Goal: Transaction & Acquisition: Obtain resource

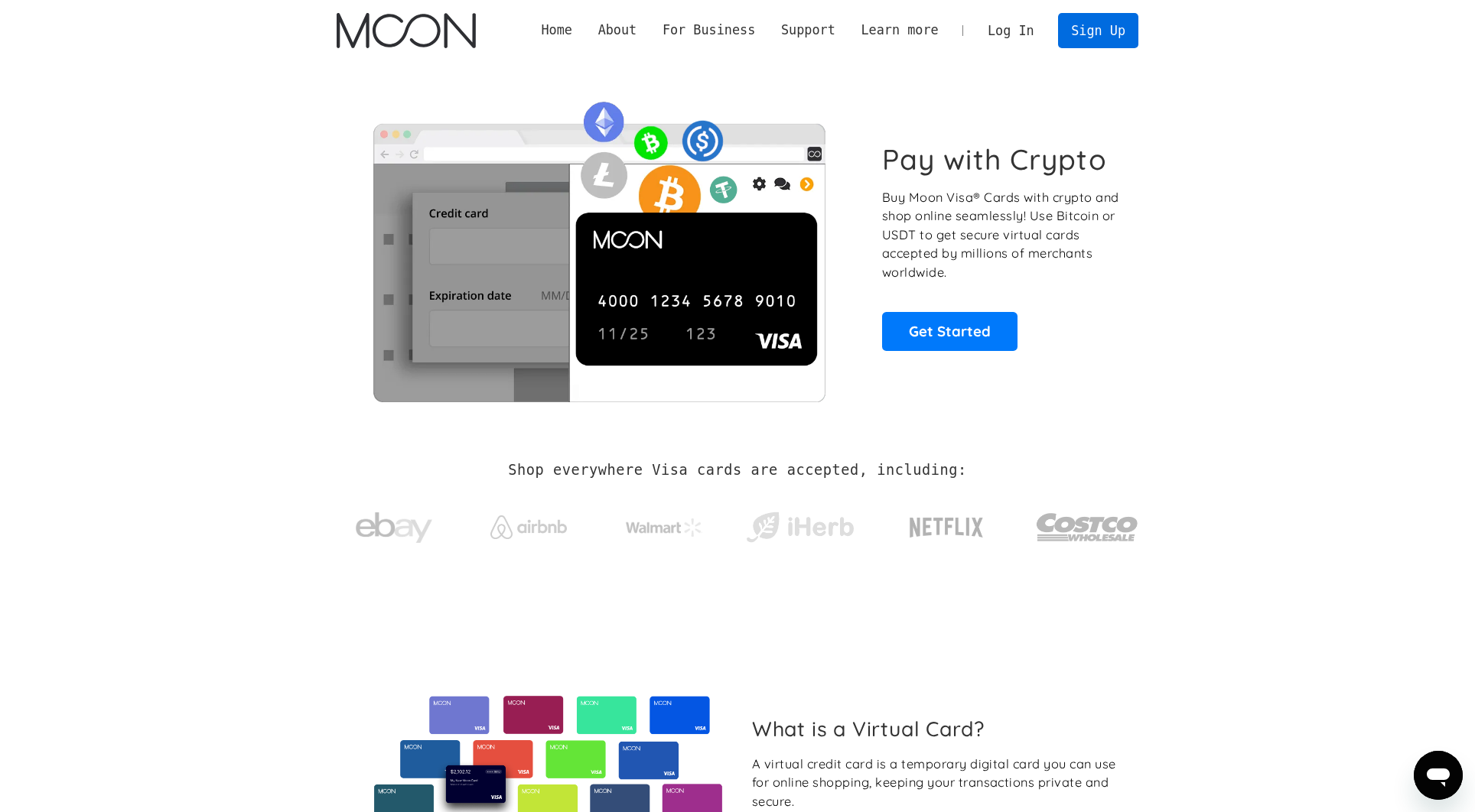
click at [1010, 28] on link "Log In" at bounding box center [1011, 30] width 72 height 34
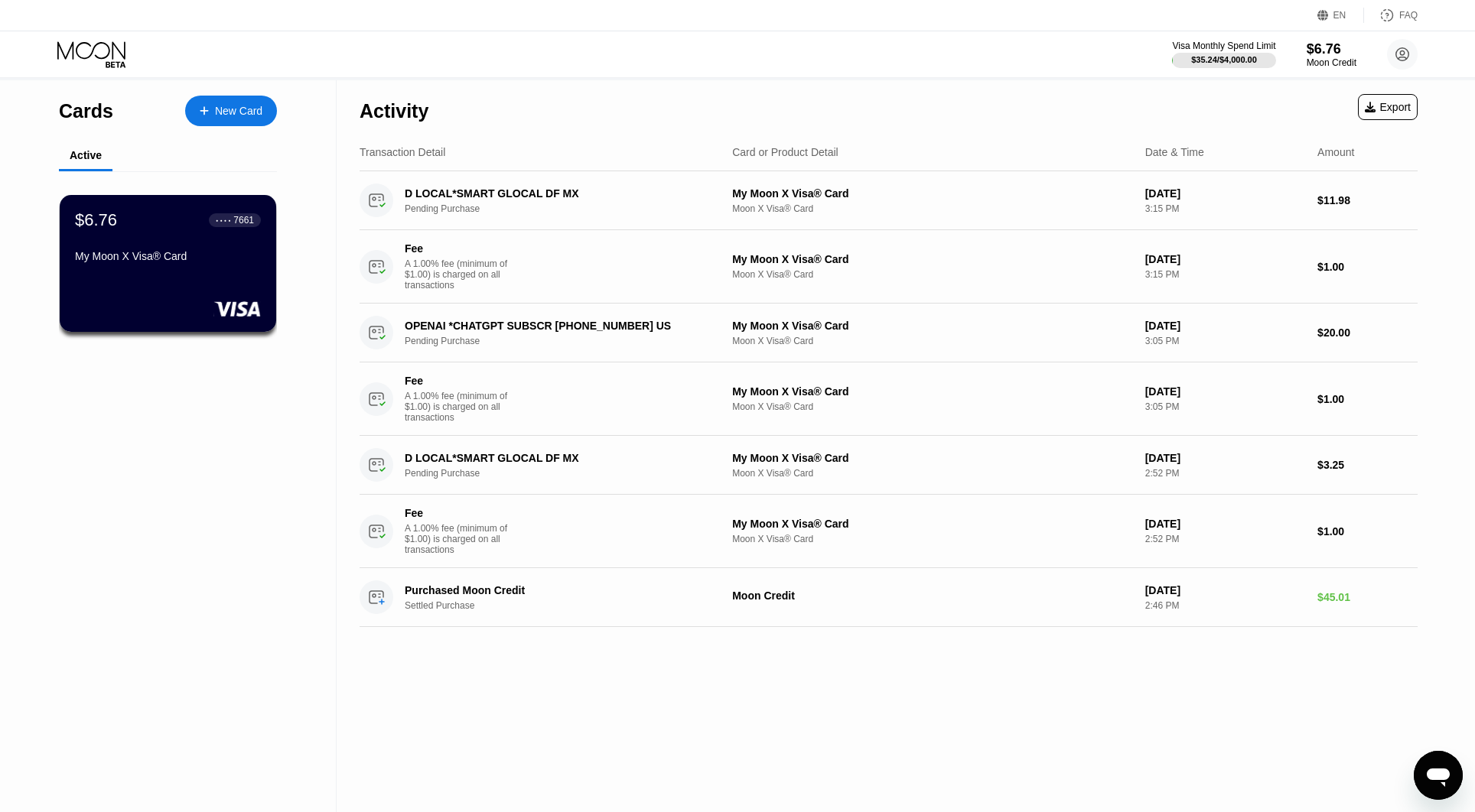
click at [15, 224] on div "Cards New Card Active $6.76 ● ● ● ● 7661 My Moon X Visa® Card" at bounding box center [168, 446] width 336 height 732
click at [172, 468] on div "Cards New Card Active $6.76 ● ● ● ● 7661 My Moon X Visa® Card" at bounding box center [168, 446] width 336 height 732
click at [1326, 53] on div "$6.76" at bounding box center [1331, 48] width 51 height 16
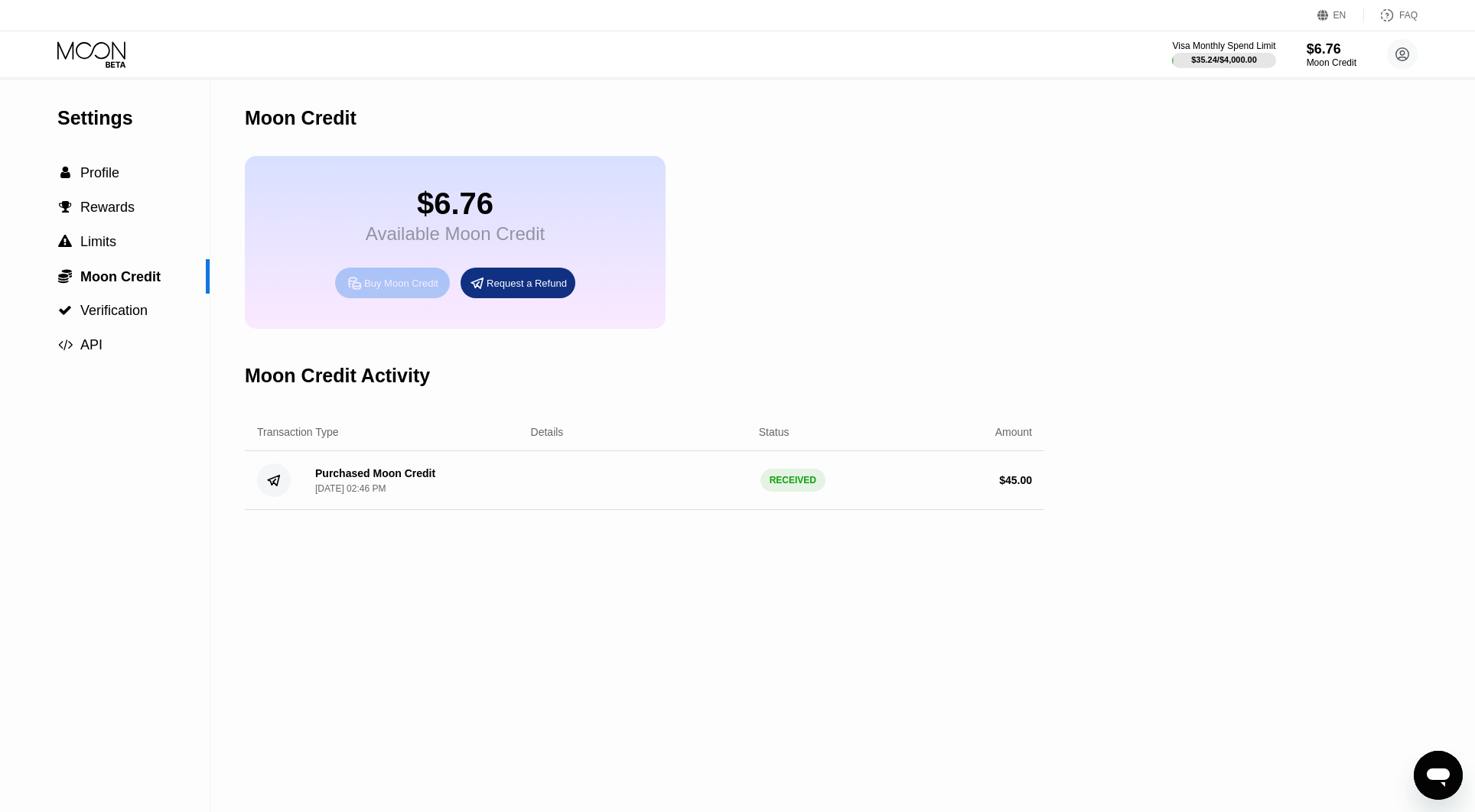
click at [404, 290] on div "Buy Moon Credit" at bounding box center [401, 283] width 74 height 13
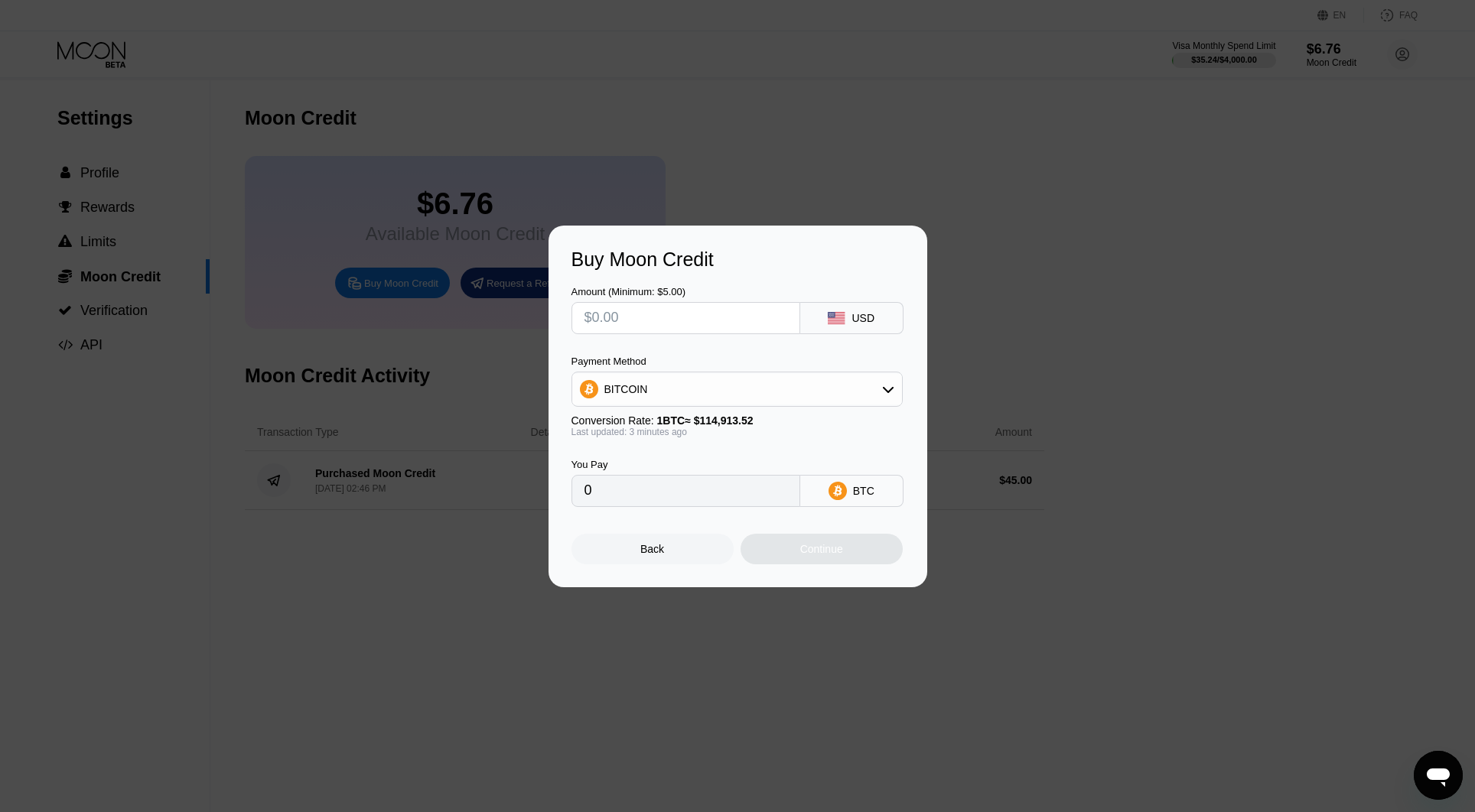
click at [771, 398] on div "BITCOIN" at bounding box center [737, 389] width 330 height 30
click at [646, 459] on span "USDT on TRON" at bounding box center [647, 465] width 77 height 13
type input "0.00"
click at [625, 501] on input "0.00" at bounding box center [686, 491] width 203 height 30
drag, startPoint x: 623, startPoint y: 495, endPoint x: 527, endPoint y: 496, distance: 96.0
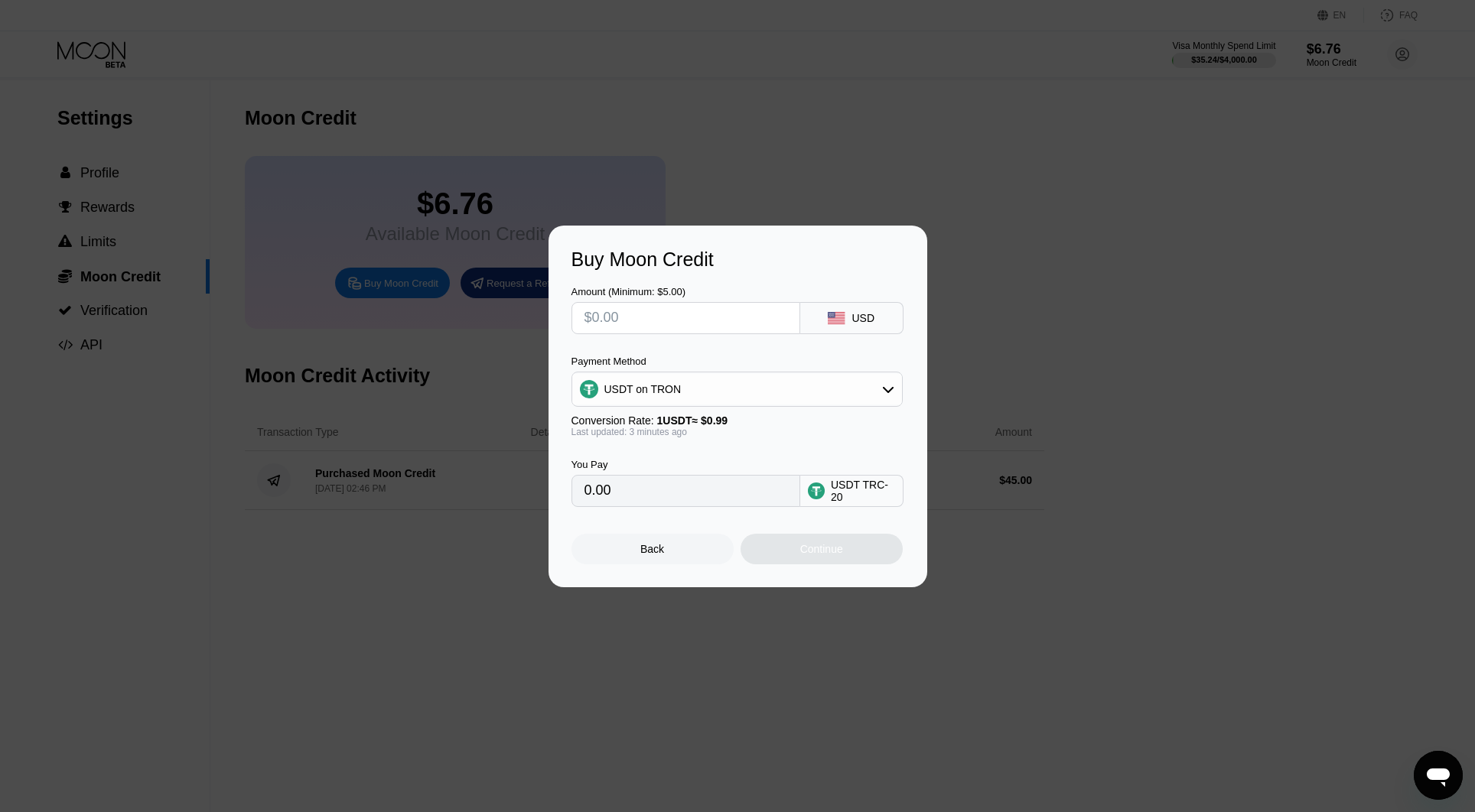
click at [585, 498] on input "0.00" at bounding box center [686, 491] width 203 height 30
click at [603, 501] on input "0.00" at bounding box center [686, 491] width 203 height 30
drag, startPoint x: 589, startPoint y: 499, endPoint x: 562, endPoint y: 495, distance: 27.3
click at [585, 495] on input "0.00" at bounding box center [686, 491] width 203 height 30
click at [654, 505] on input "0.00" at bounding box center [686, 491] width 203 height 30
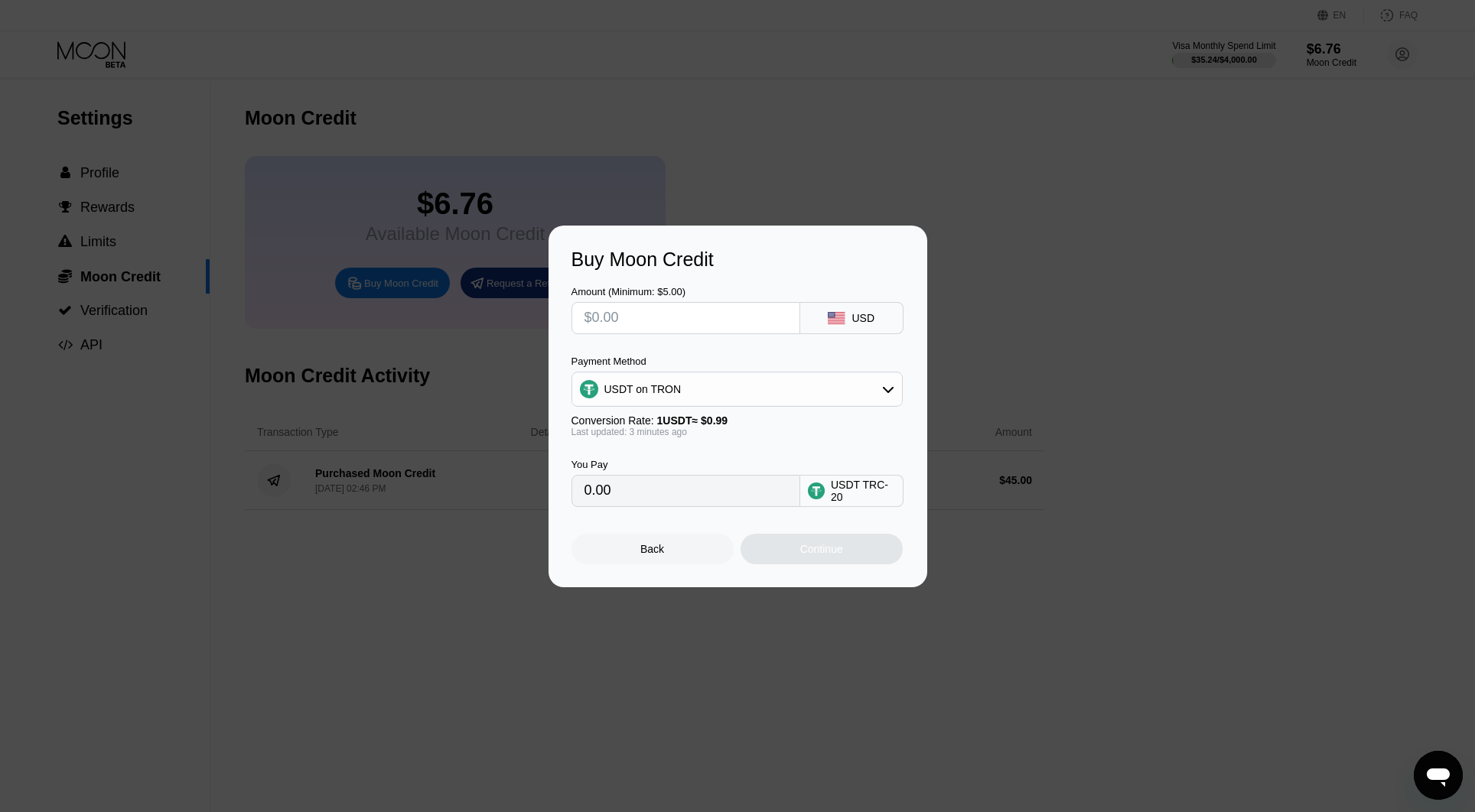
drag, startPoint x: 590, startPoint y: 500, endPoint x: 577, endPoint y: 495, distance: 13.9
click at [585, 495] on input "0.00" at bounding box center [686, 491] width 203 height 30
click at [628, 307] on input "text" at bounding box center [686, 318] width 203 height 30
type input "$3"
type input "3.03"
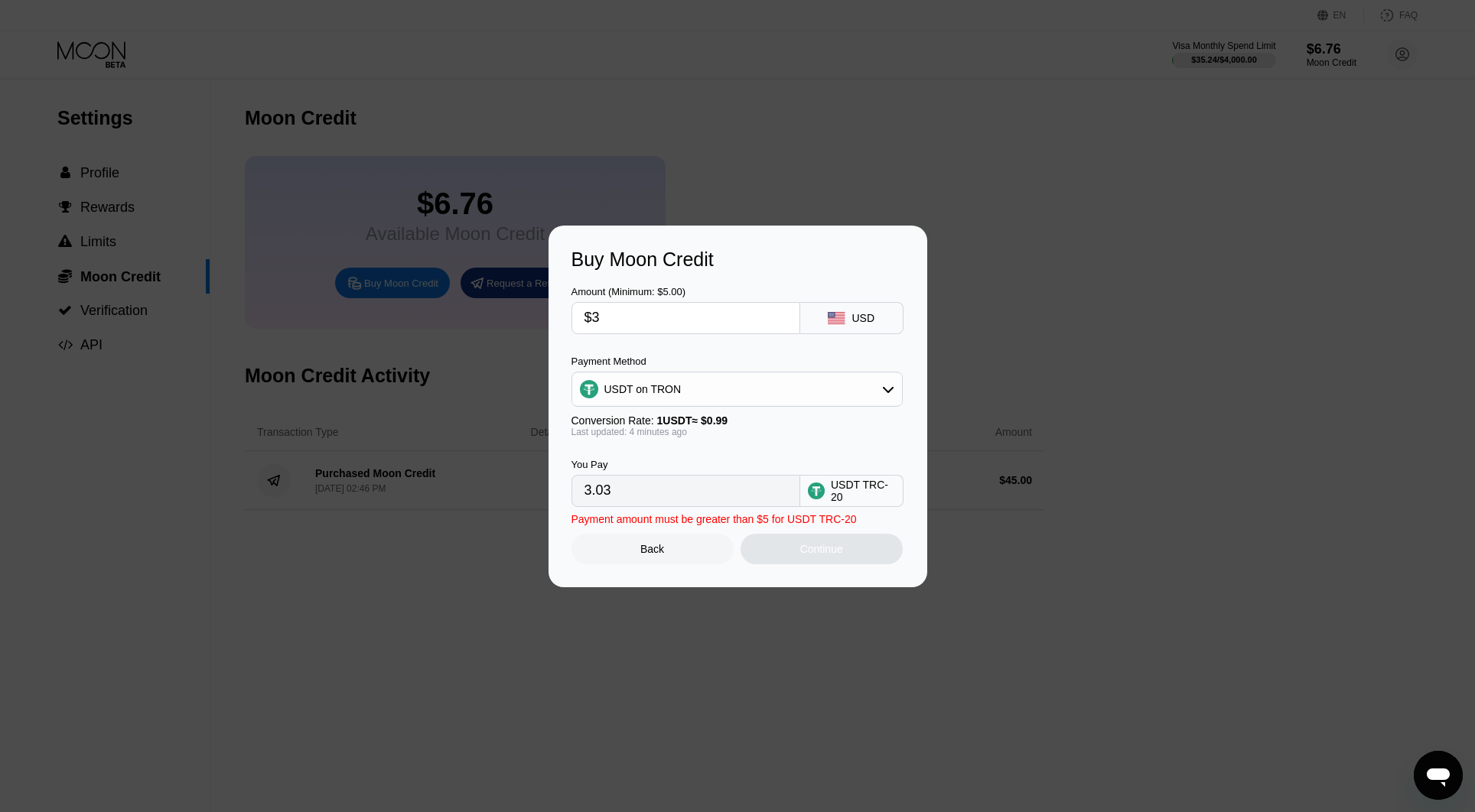
type input "$30"
type input "30.30"
type input "$30"
click at [841, 555] on div "Continue" at bounding box center [822, 549] width 43 height 13
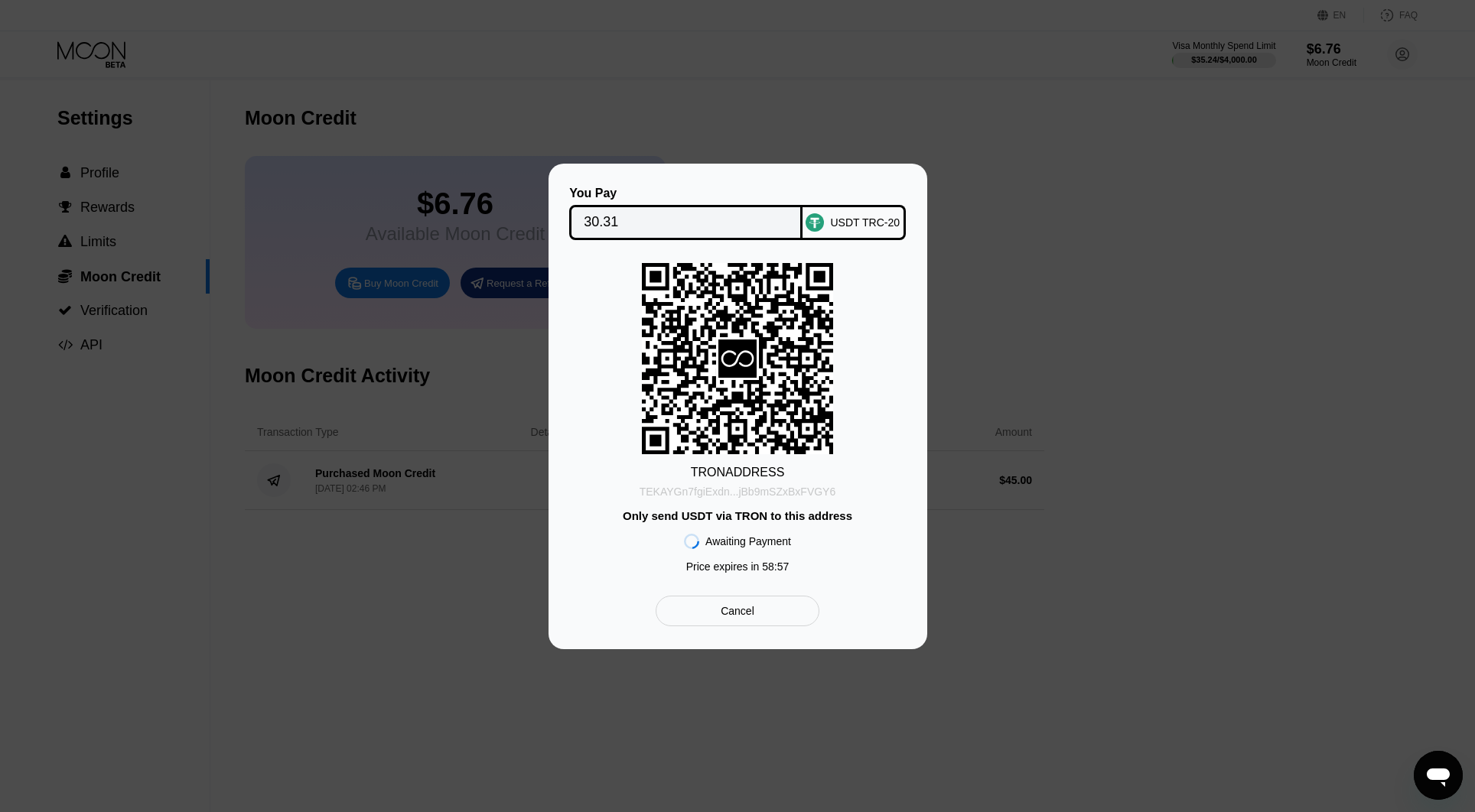
click at [800, 486] on div "TEKAYGn7fgiExdn...jBb9mSZxBxFVGY6" at bounding box center [738, 492] width 197 height 13
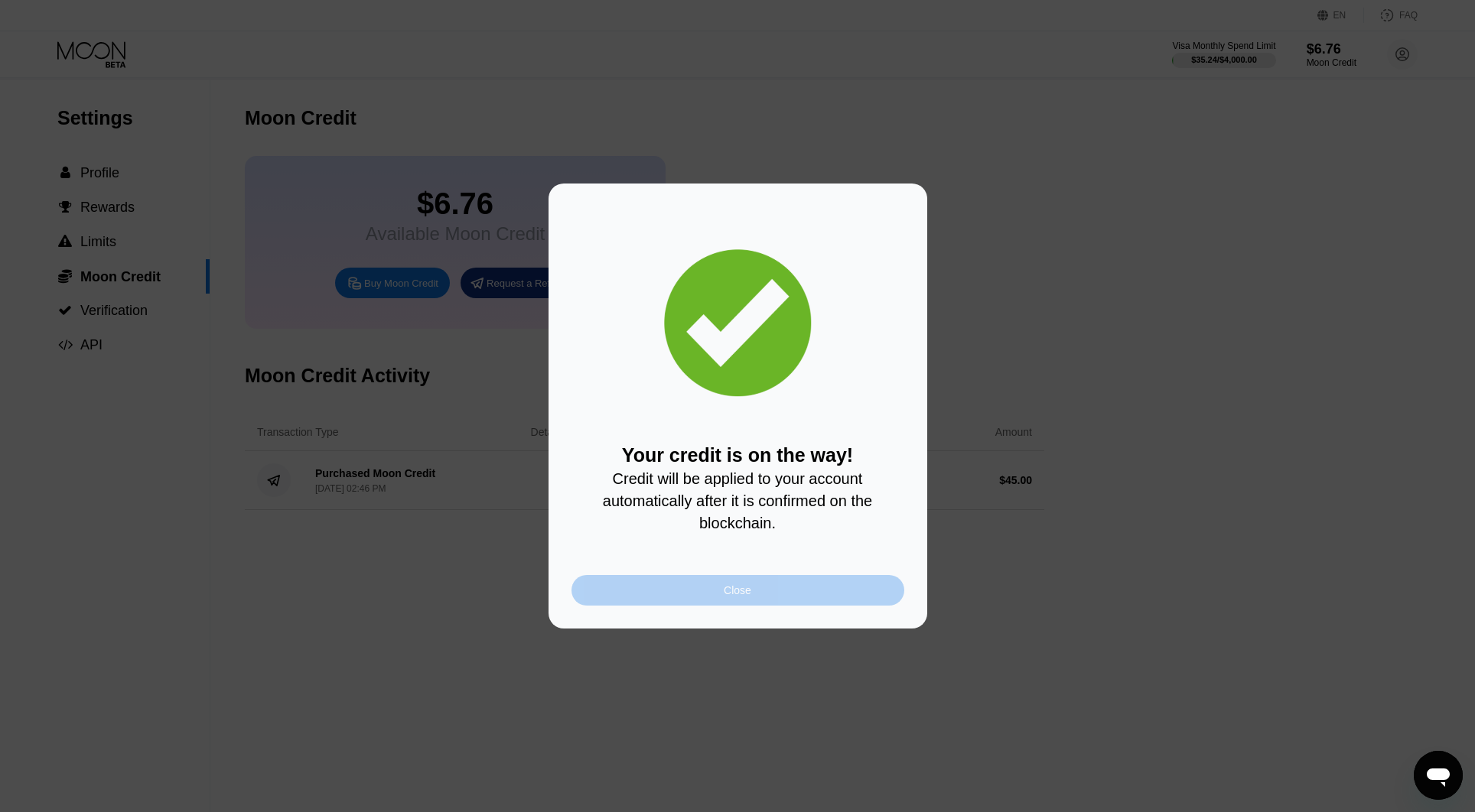
click at [704, 599] on div "Close" at bounding box center [738, 590] width 333 height 30
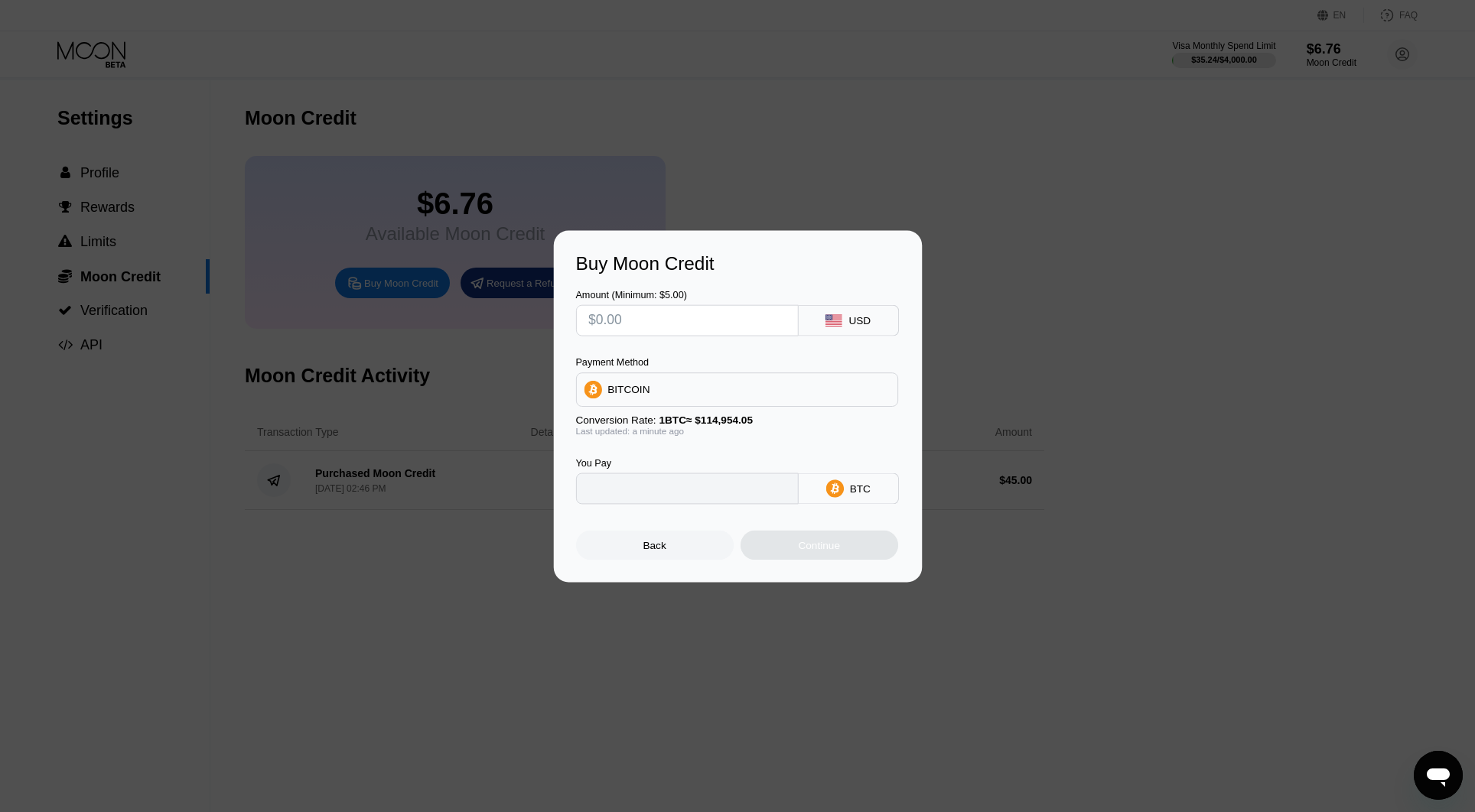
type input "0"
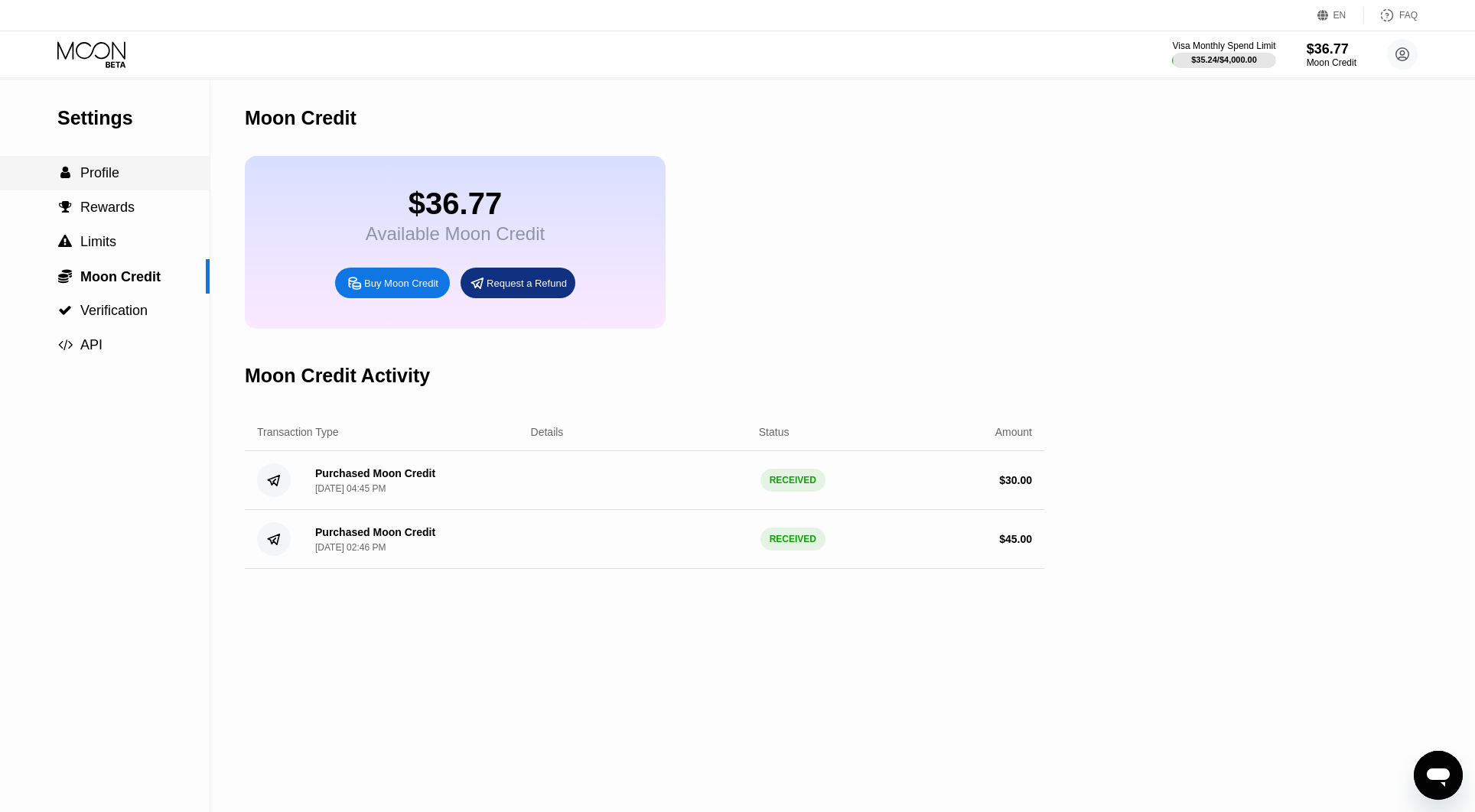
click at [109, 171] on span "Profile" at bounding box center [100, 173] width 39 height 15
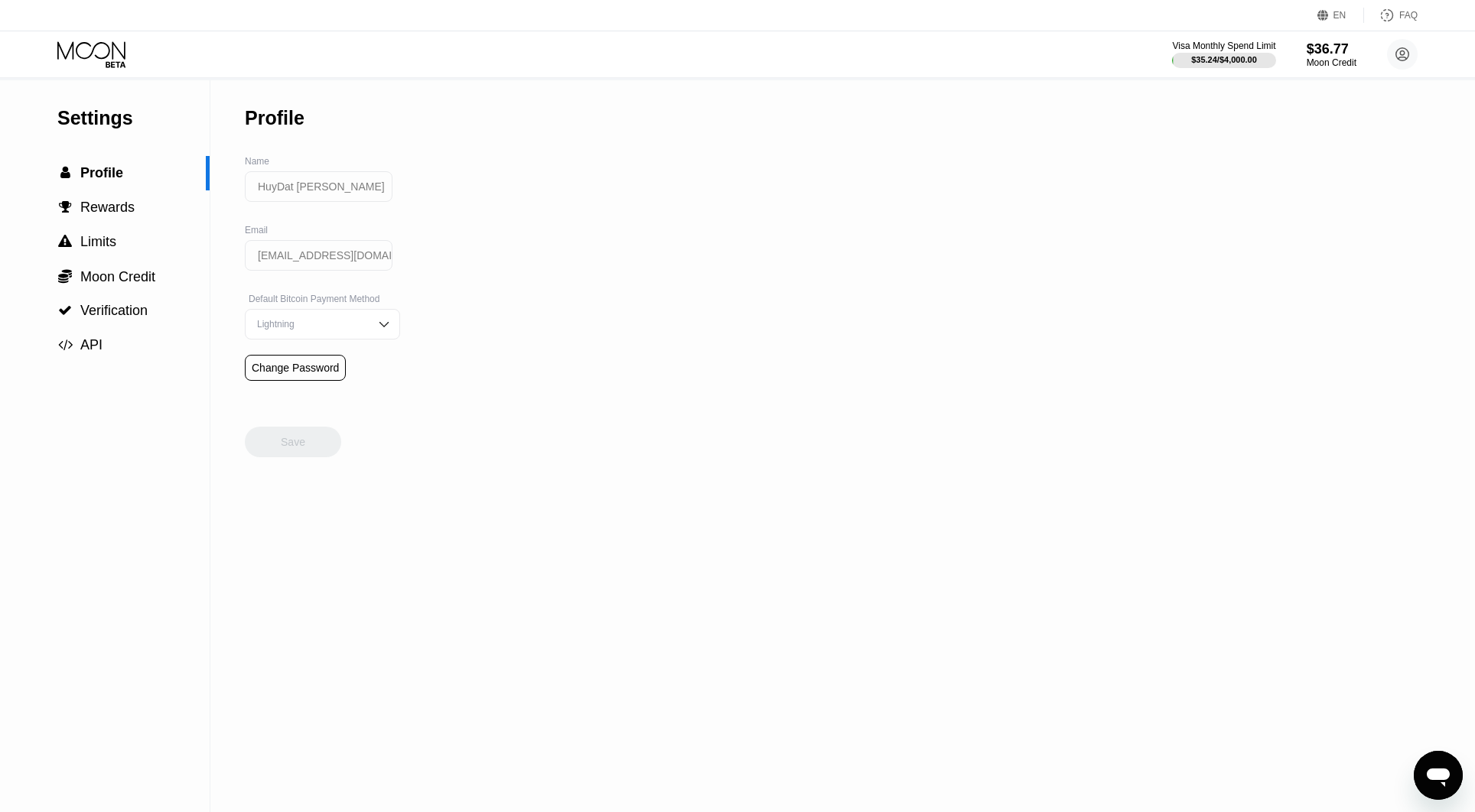
click at [84, 47] on icon at bounding box center [93, 55] width 72 height 27
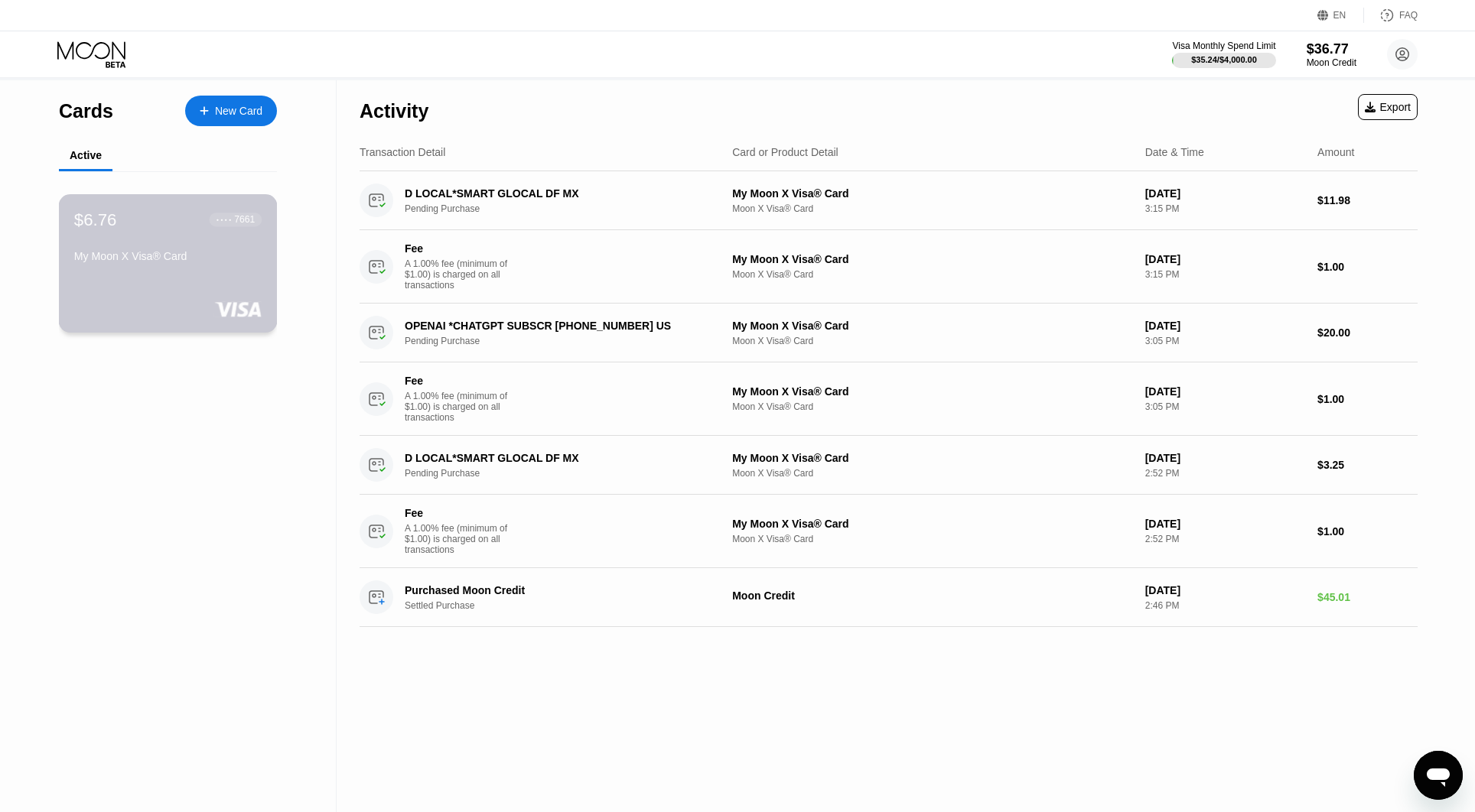
click at [144, 254] on div "$6.76 ● ● ● ● 7661 My Moon X Visa® Card" at bounding box center [168, 239] width 188 height 59
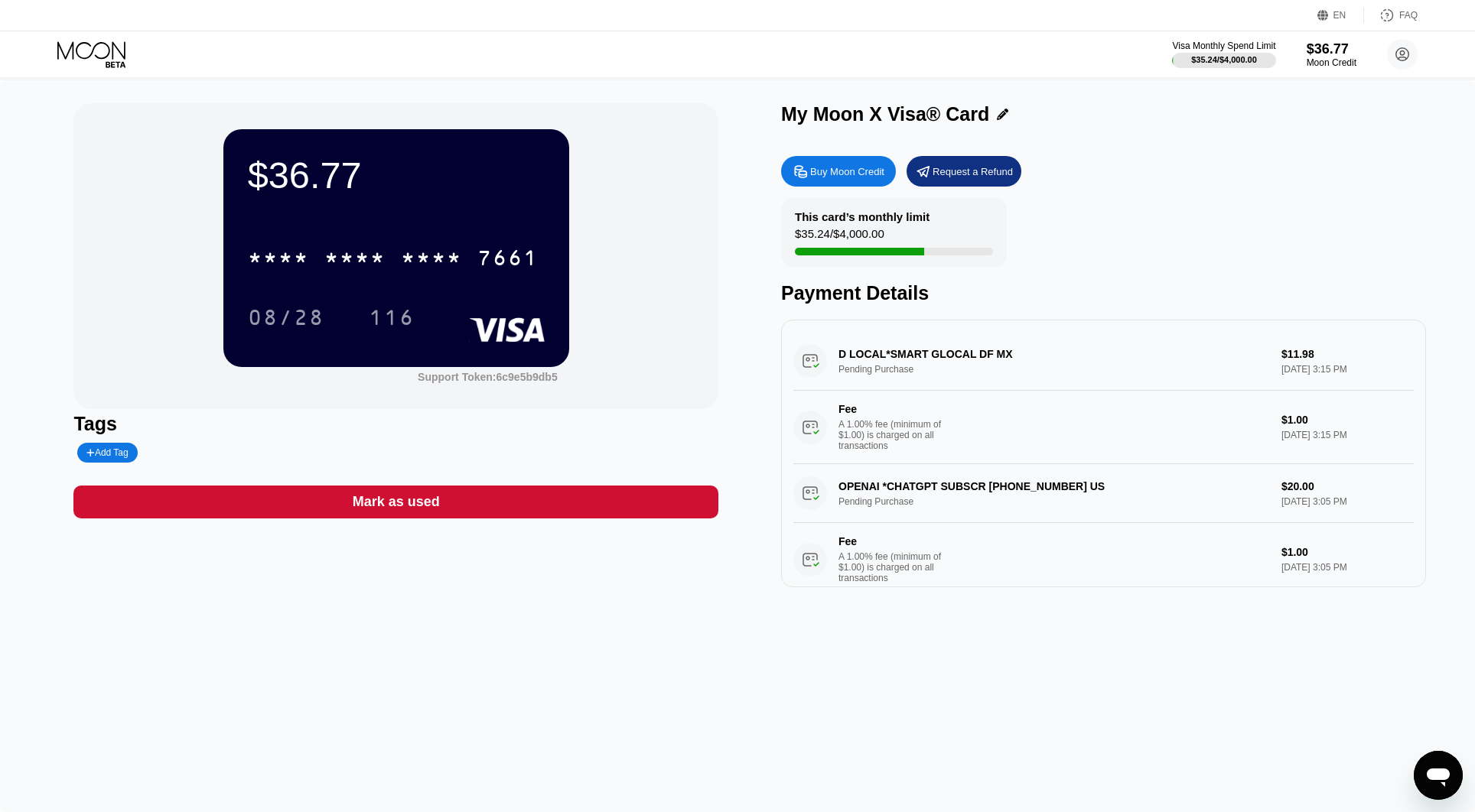
click at [403, 256] on div "* * * *" at bounding box center [431, 259] width 61 height 24
